Goal: Information Seeking & Learning: Learn about a topic

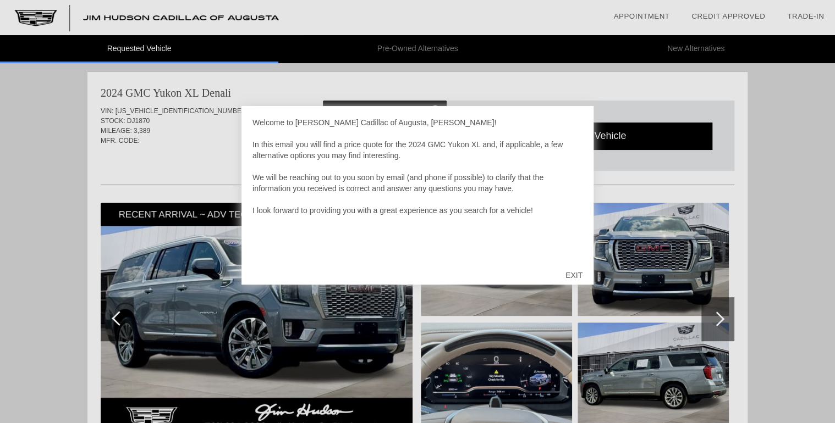
click at [573, 277] on div "EXIT" at bounding box center [573, 275] width 39 height 33
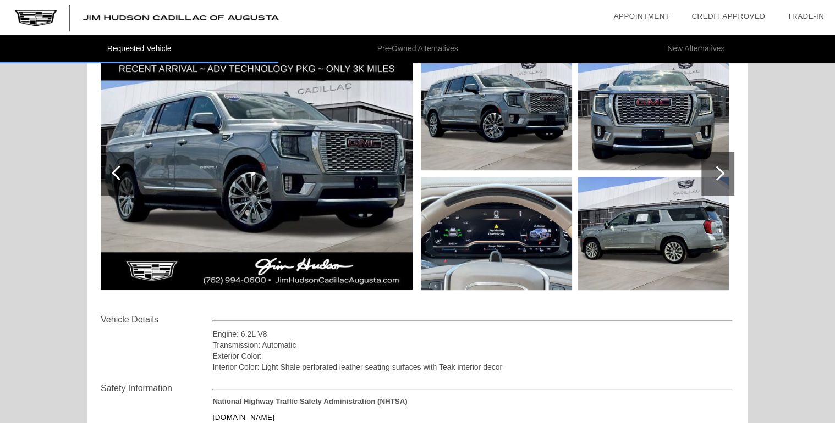
scroll to position [88, 0]
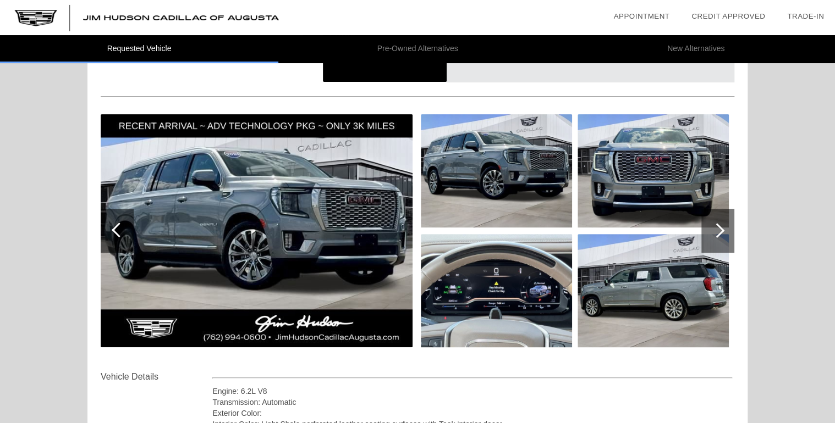
click at [720, 228] on div at bounding box center [716, 230] width 15 height 15
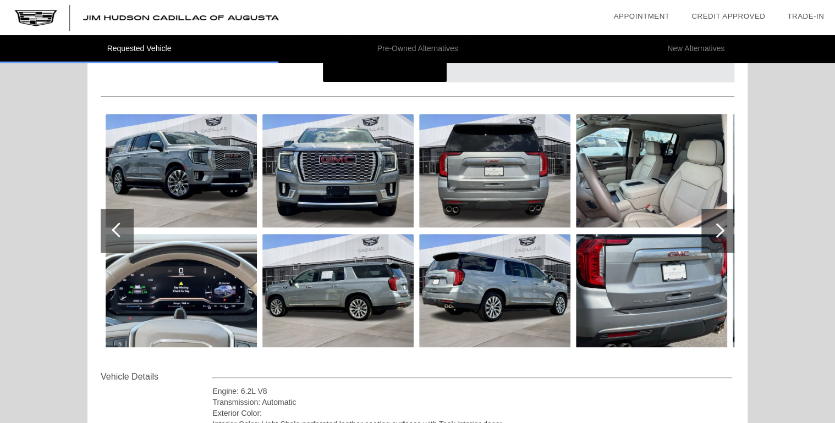
click at [718, 231] on div at bounding box center [716, 230] width 15 height 15
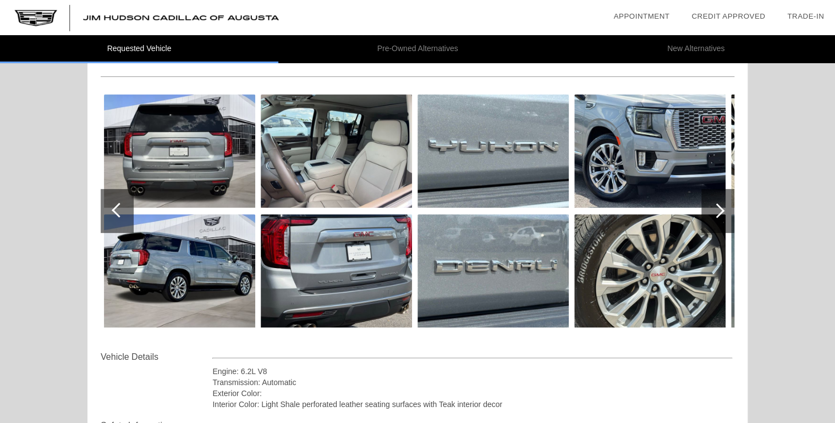
scroll to position [64, 0]
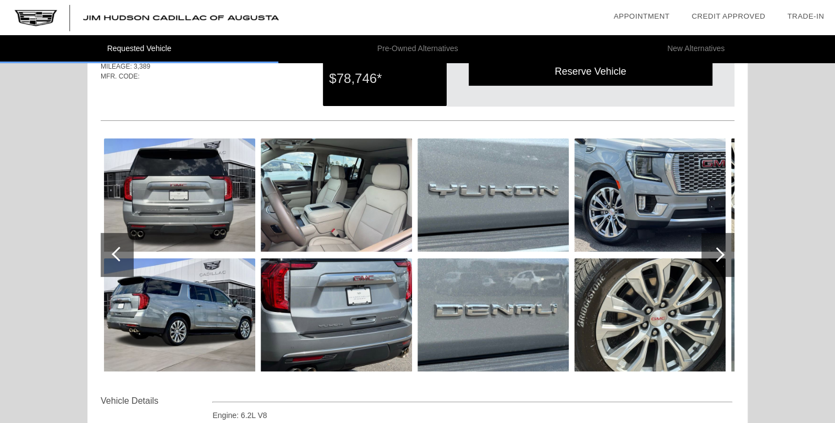
click at [717, 253] on div at bounding box center [716, 254] width 15 height 15
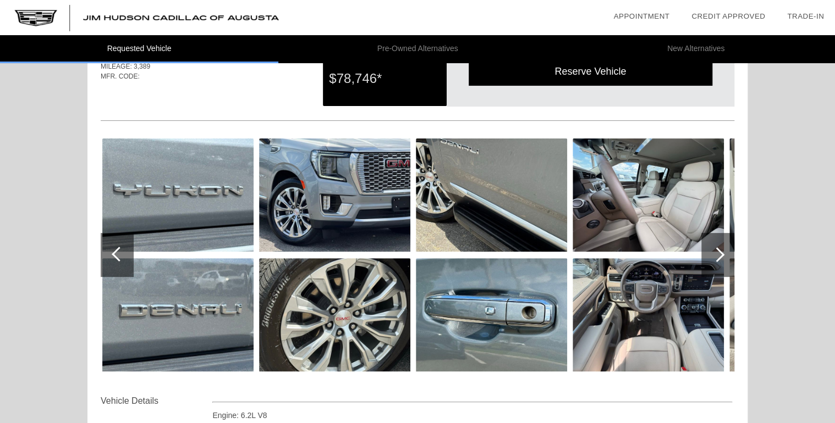
click at [719, 253] on div at bounding box center [716, 254] width 15 height 15
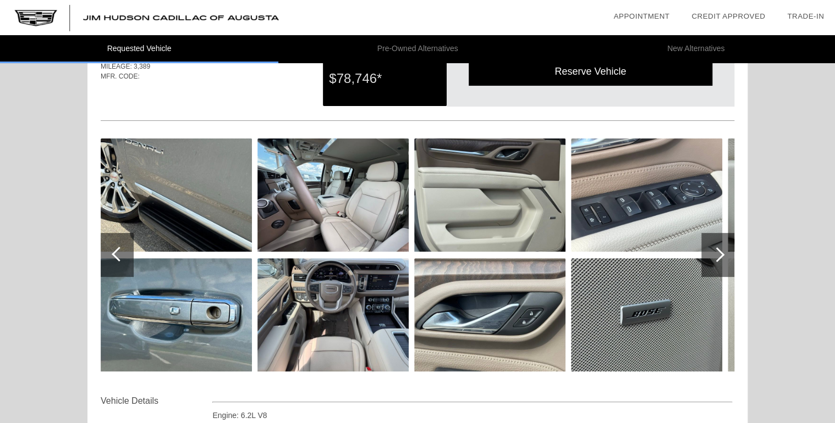
click at [717, 252] on div at bounding box center [716, 254] width 15 height 15
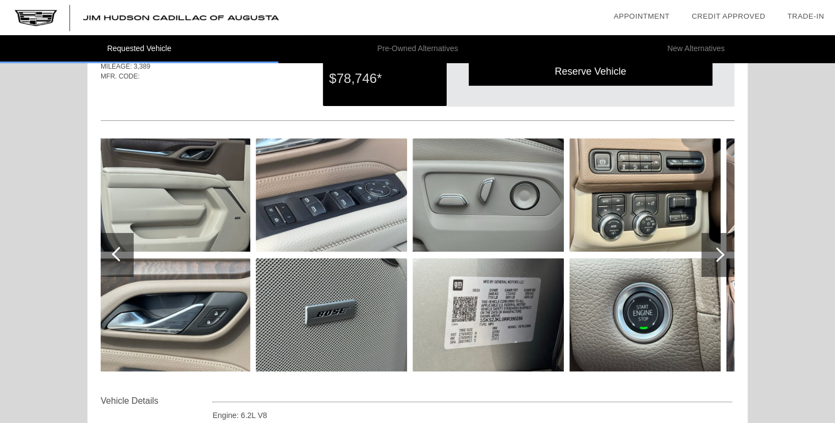
click at [719, 254] on div at bounding box center [716, 254] width 15 height 15
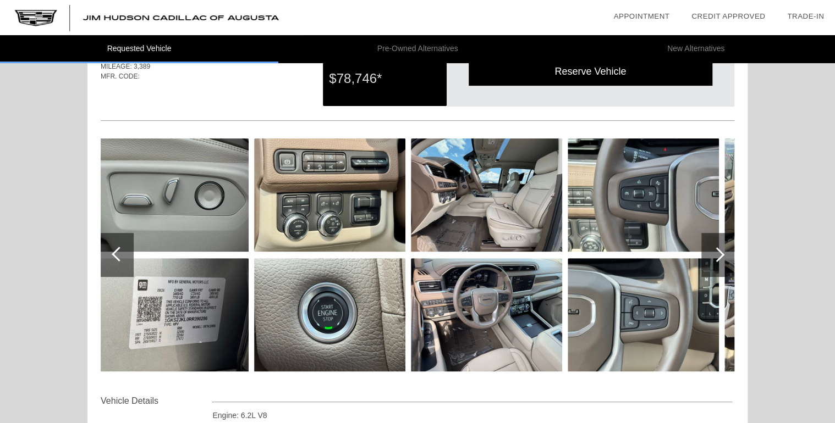
click at [717, 252] on div at bounding box center [716, 254] width 15 height 15
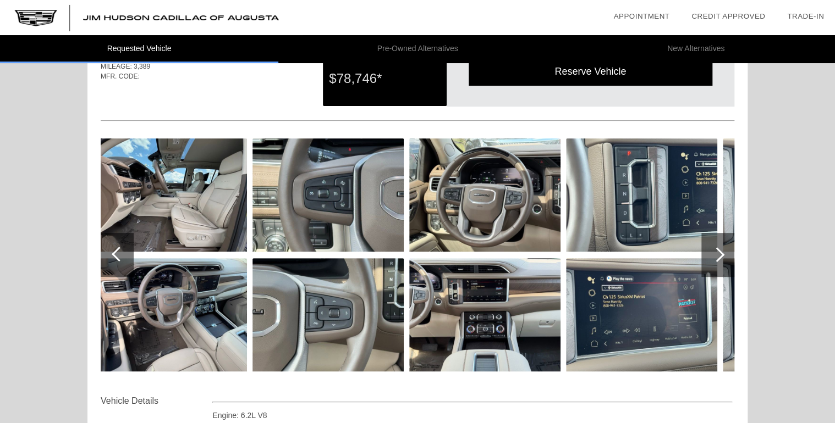
click at [721, 254] on div at bounding box center [716, 254] width 15 height 15
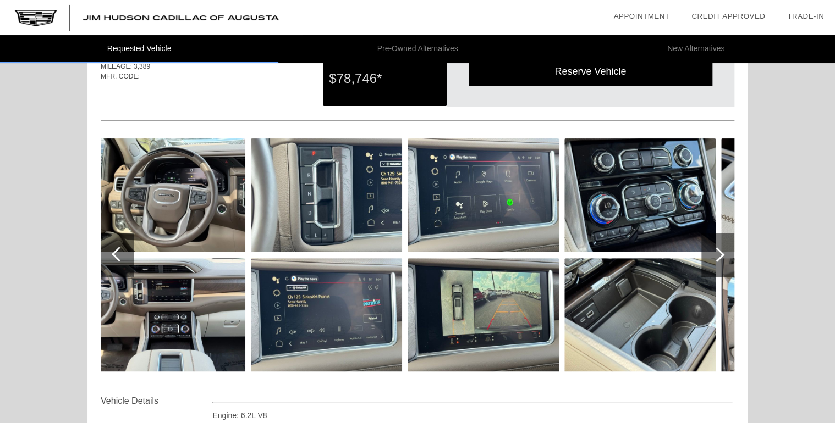
click at [722, 254] on div at bounding box center [716, 254] width 15 height 15
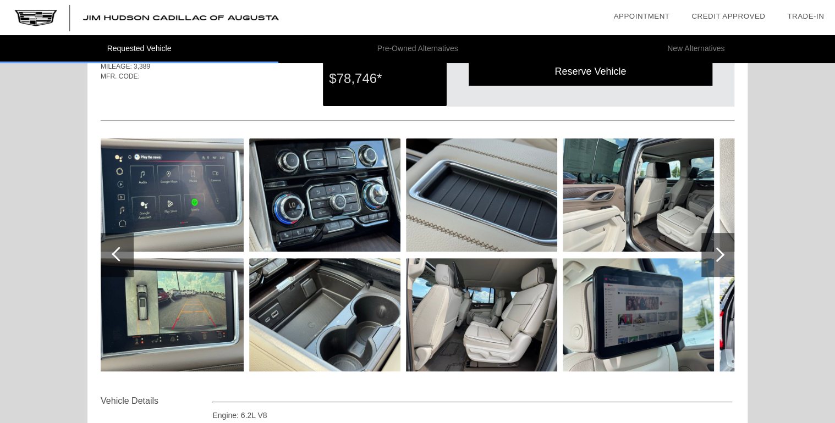
click at [722, 254] on div at bounding box center [716, 254] width 15 height 15
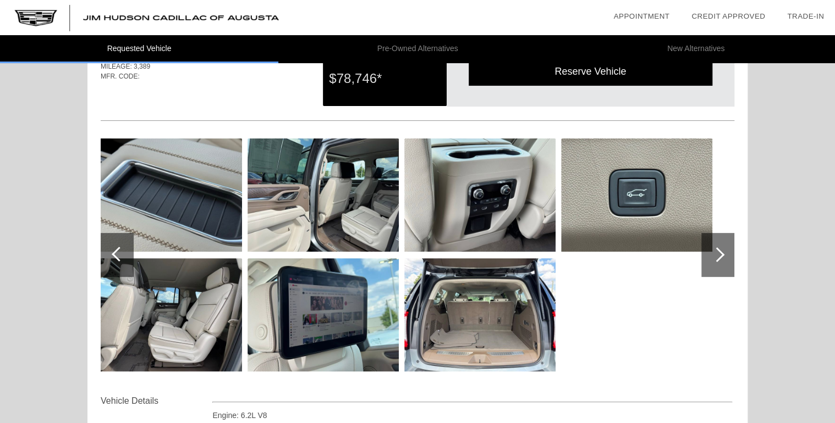
click at [722, 254] on div at bounding box center [716, 254] width 15 height 15
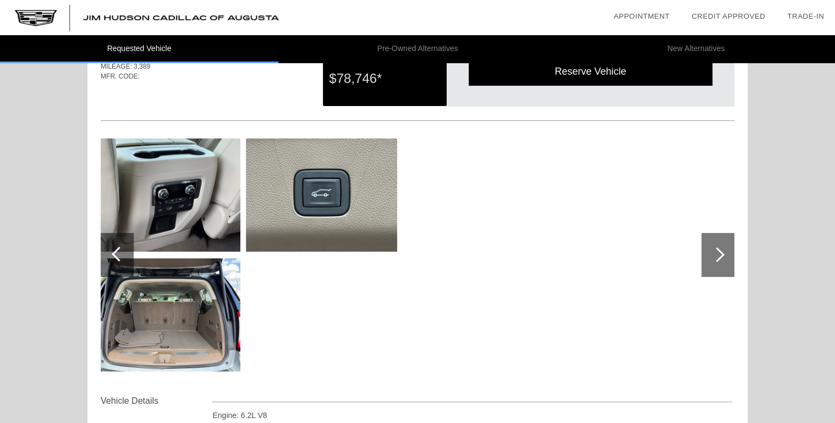
click at [722, 254] on div at bounding box center [716, 254] width 15 height 15
click at [118, 251] on div at bounding box center [119, 254] width 15 height 15
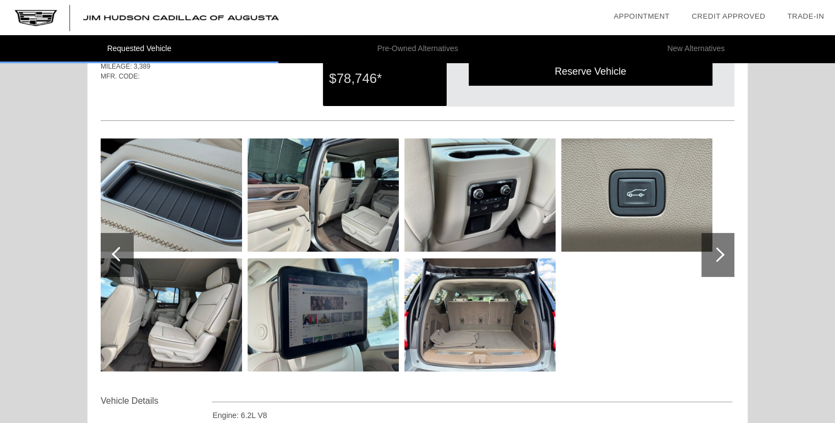
click at [118, 252] on div at bounding box center [119, 254] width 15 height 15
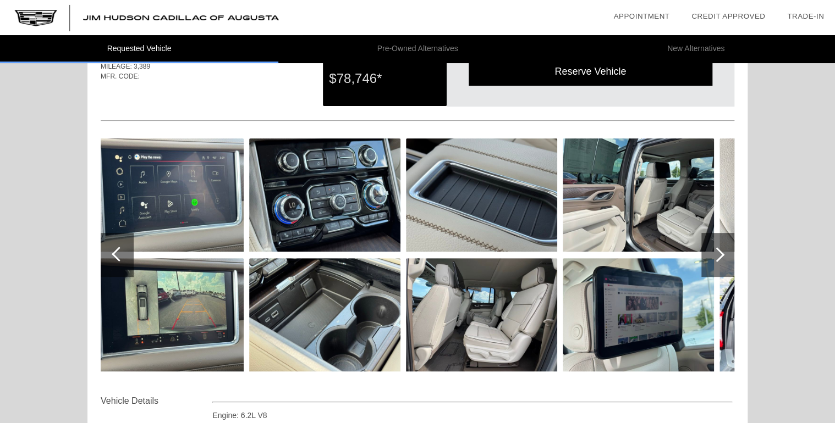
click at [118, 252] on div at bounding box center [119, 254] width 15 height 15
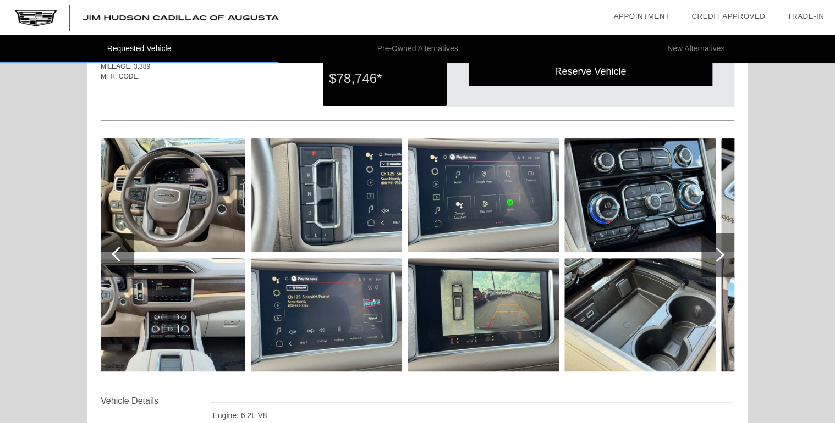
click at [118, 252] on div at bounding box center [119, 254] width 15 height 15
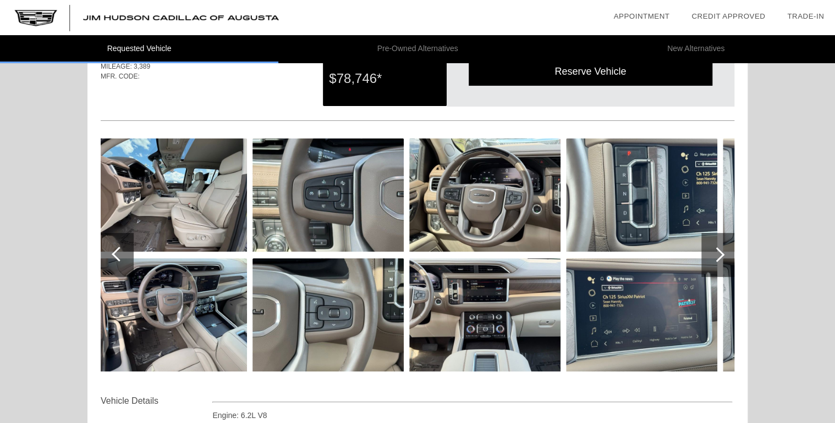
click at [118, 252] on div at bounding box center [119, 254] width 15 height 15
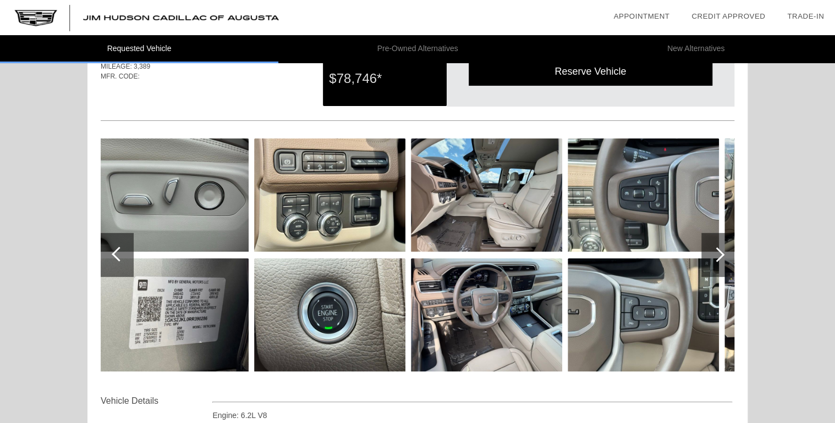
click at [118, 252] on div at bounding box center [119, 254] width 15 height 15
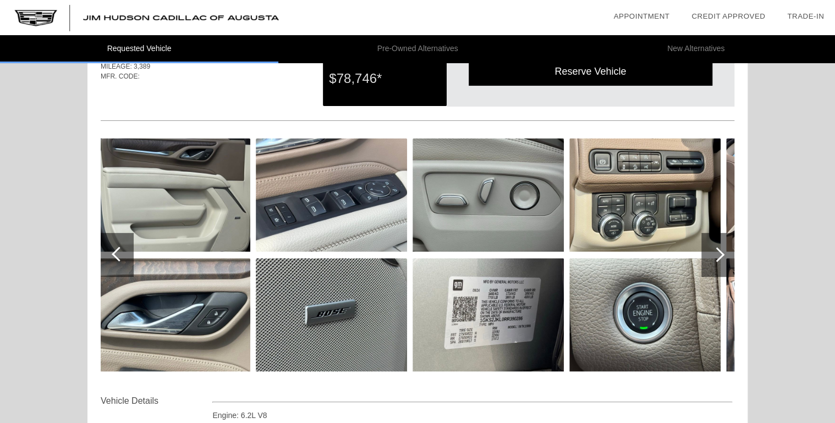
click at [118, 252] on div at bounding box center [119, 254] width 15 height 15
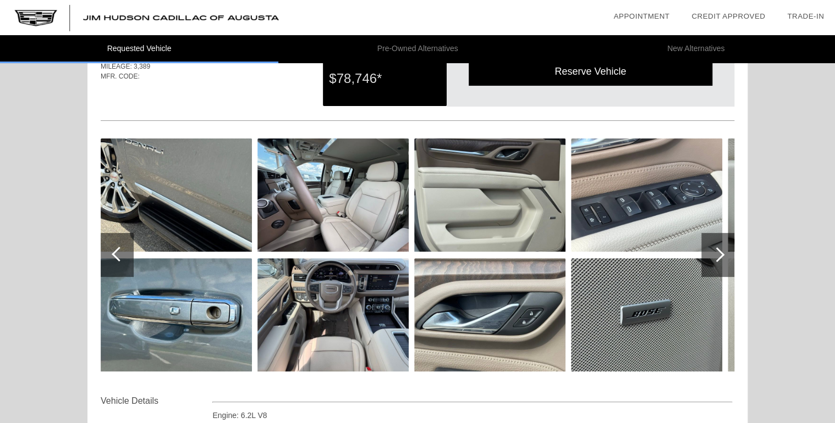
click at [118, 252] on div at bounding box center [119, 254] width 15 height 15
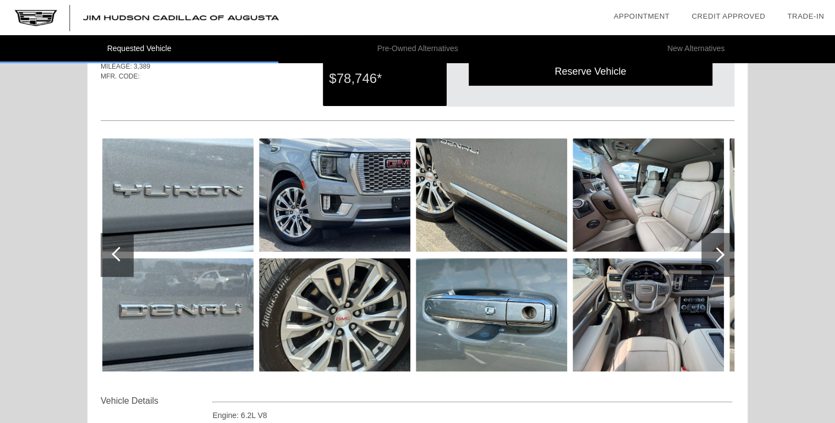
click at [118, 252] on div at bounding box center [119, 254] width 15 height 15
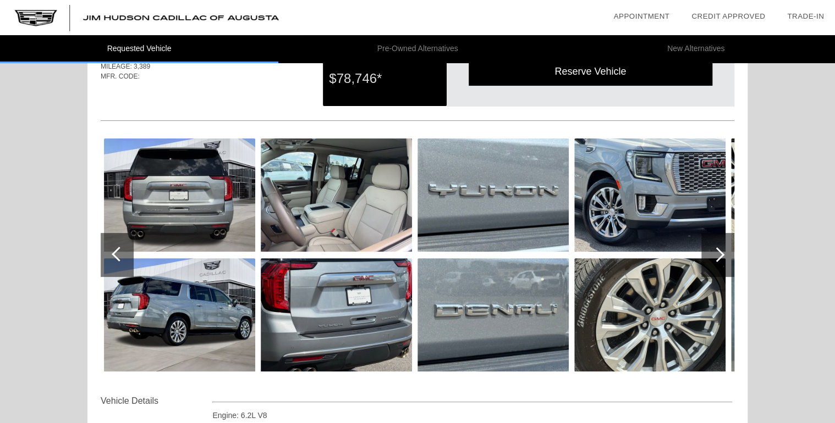
click at [118, 252] on div at bounding box center [119, 254] width 15 height 15
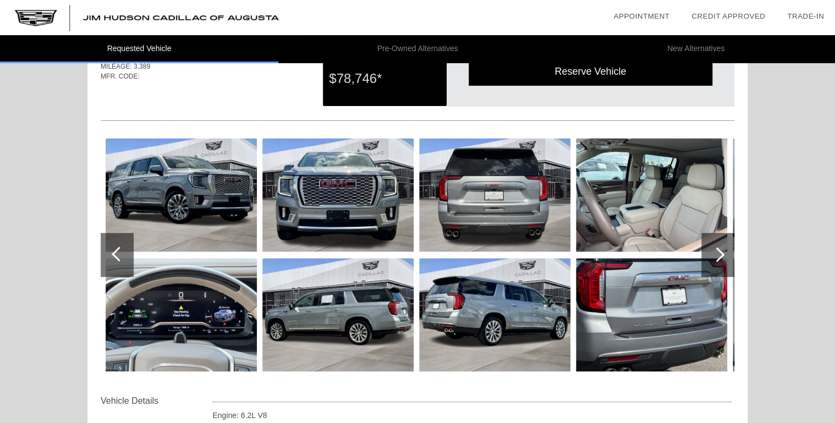
click at [118, 252] on div at bounding box center [119, 254] width 15 height 15
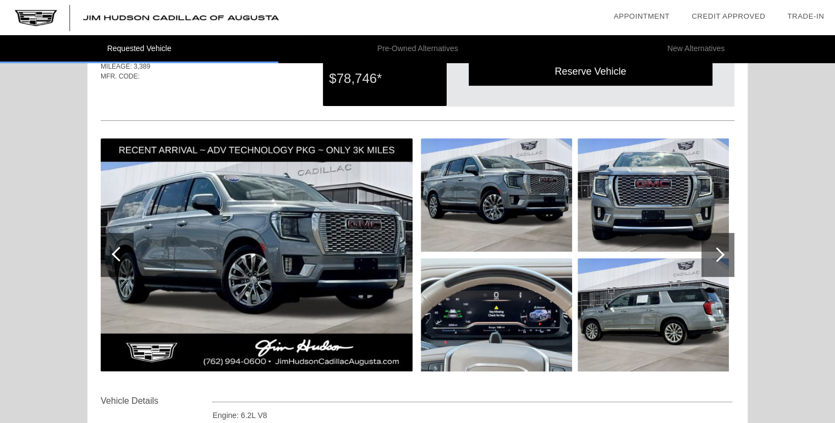
click at [118, 252] on div at bounding box center [119, 254] width 15 height 15
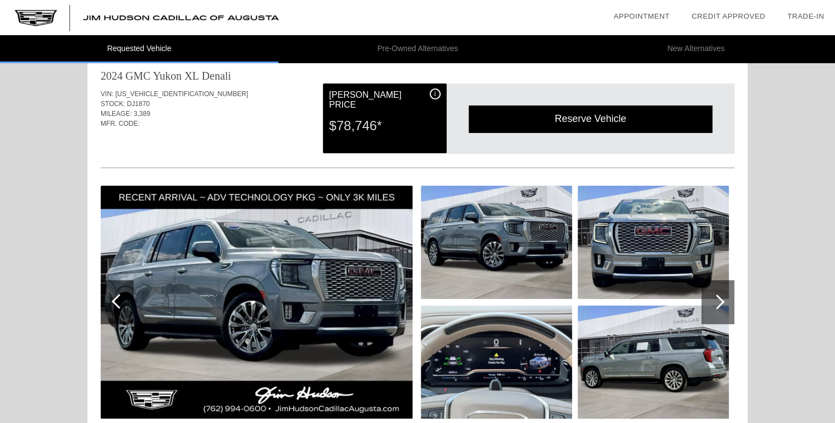
scroll to position [0, 0]
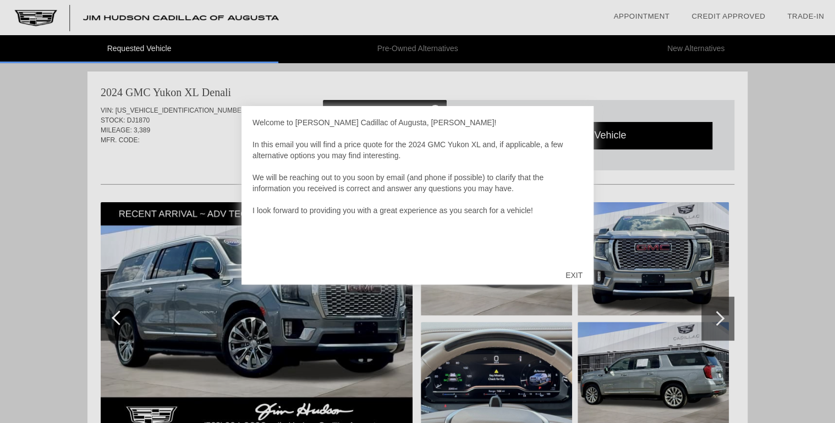
click at [577, 273] on div "EXIT" at bounding box center [573, 275] width 39 height 33
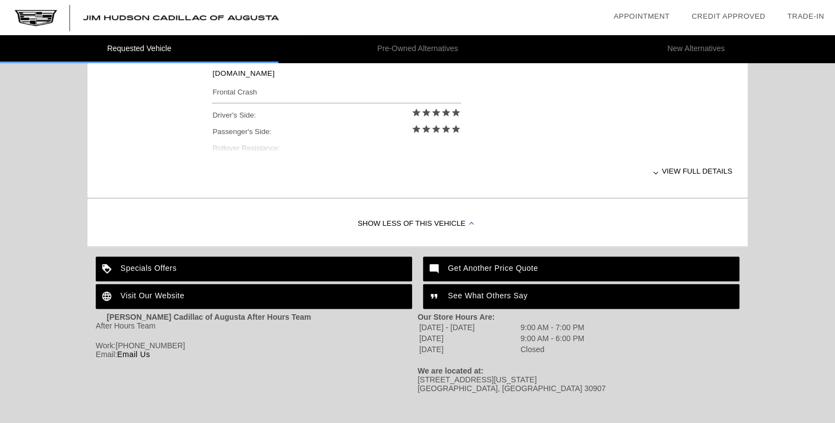
scroll to position [504, 0]
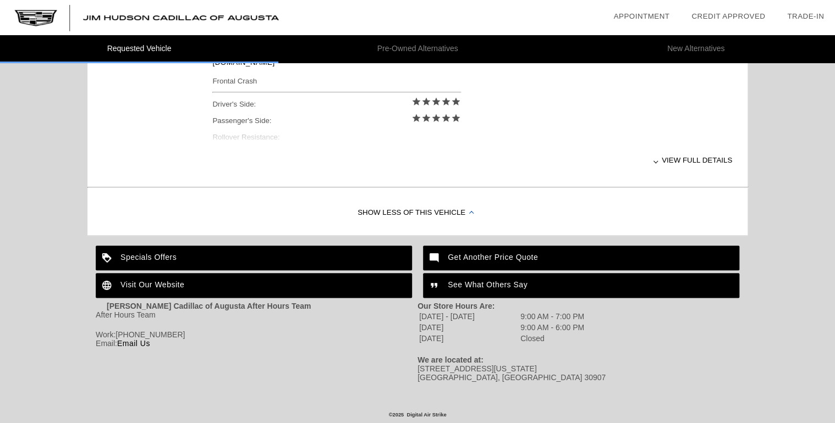
click at [491, 282] on div "See What Others Say" at bounding box center [581, 285] width 316 height 25
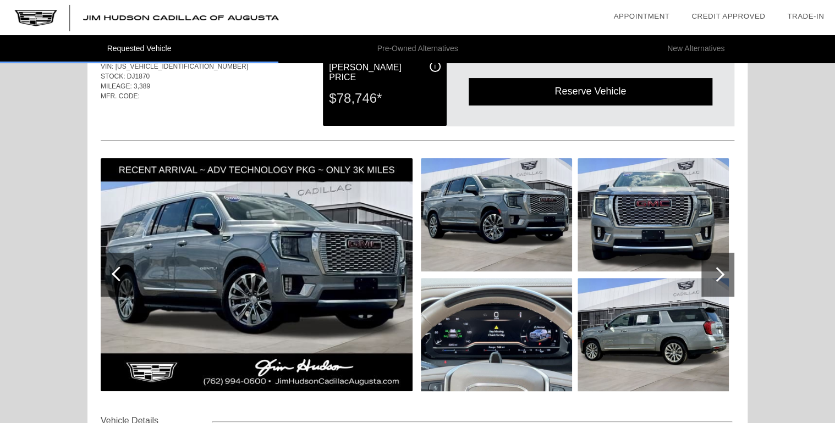
scroll to position [0, 0]
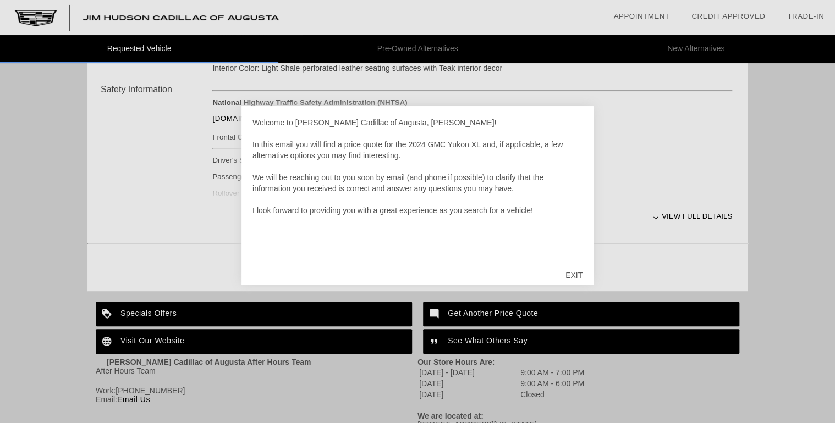
scroll to position [416, 0]
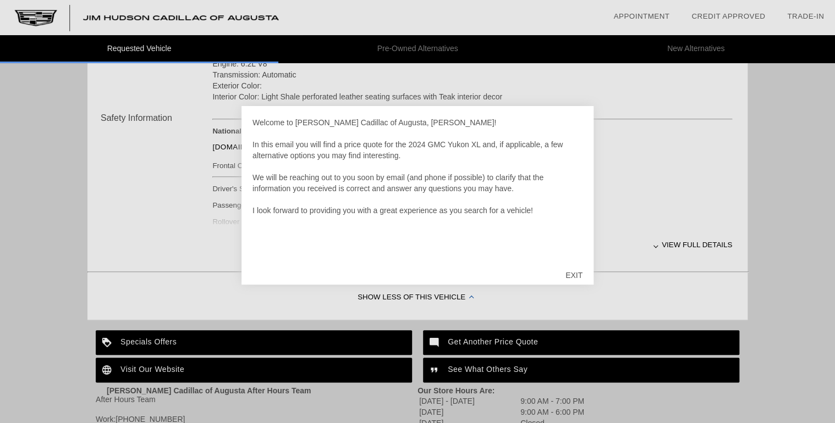
click at [578, 275] on div "EXIT" at bounding box center [573, 275] width 39 height 33
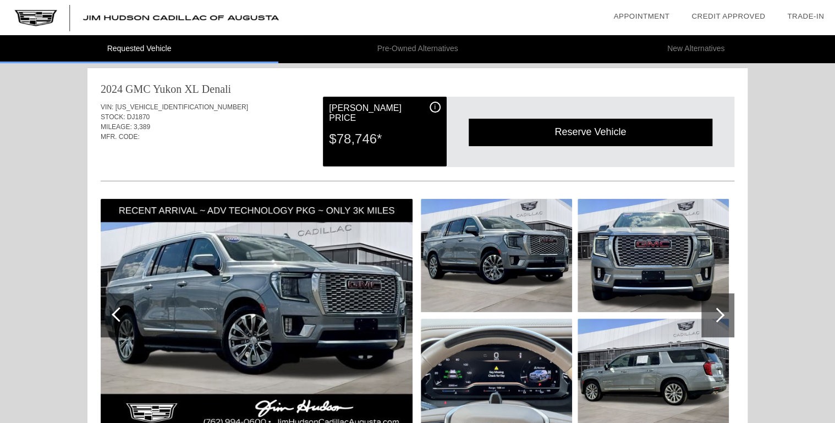
scroll to position [0, 0]
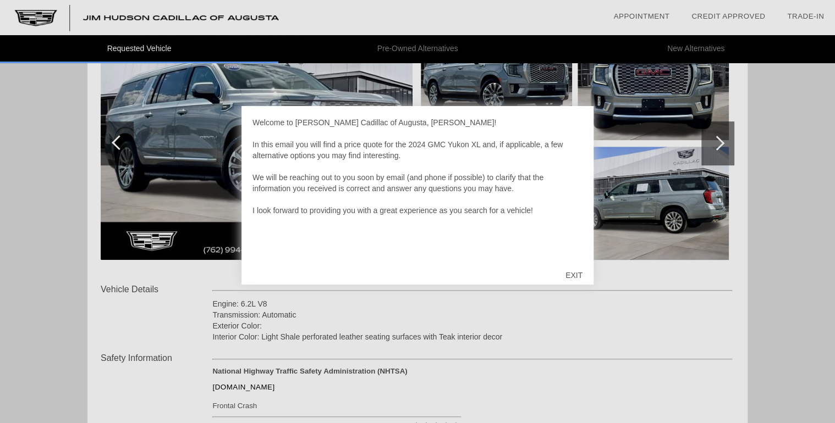
click at [577, 277] on div "EXIT" at bounding box center [573, 275] width 39 height 33
